Goal: Use online tool/utility: Utilize a website feature to perform a specific function

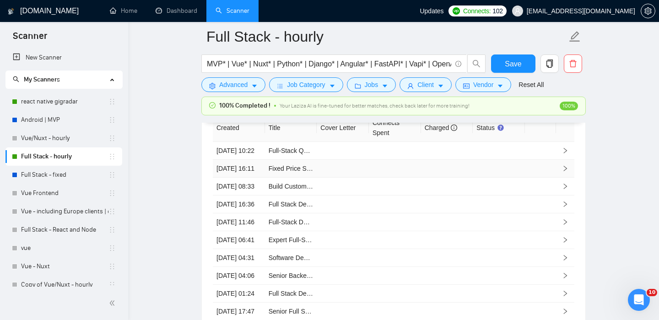
scroll to position [2438, 0]
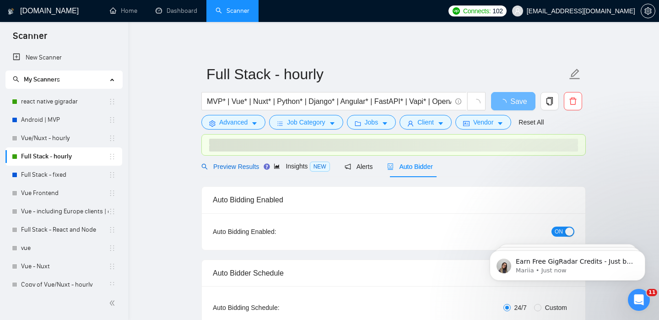
click at [240, 165] on span "Preview Results" at bounding box center [230, 166] width 58 height 7
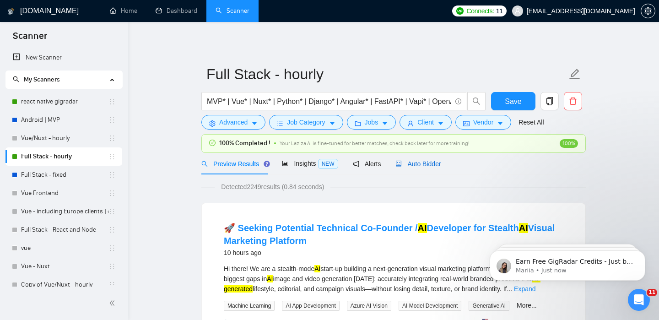
click at [418, 164] on span "Auto Bidder" at bounding box center [417, 163] width 45 height 7
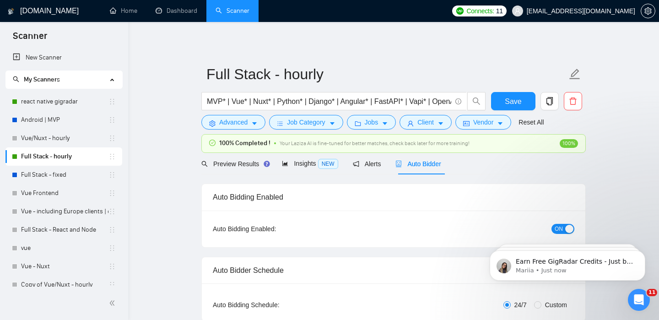
checkbox input "true"
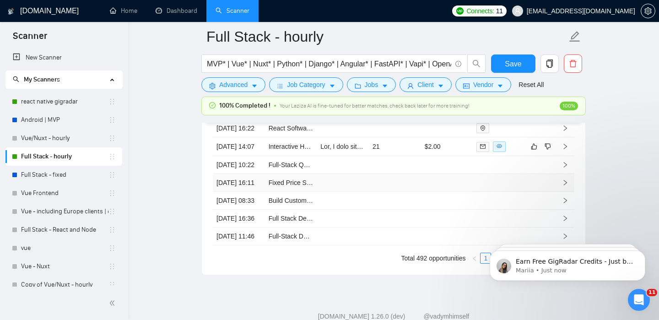
scroll to position [2513, 0]
